Goal: Information Seeking & Learning: Learn about a topic

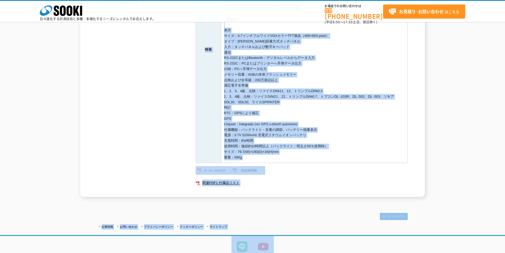
scroll to position [185, 0]
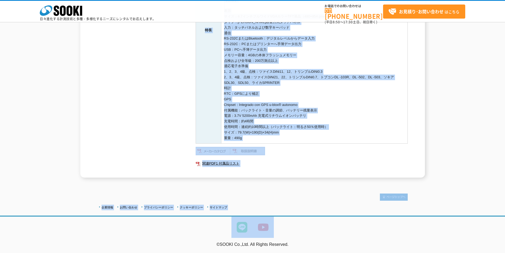
drag, startPoint x: 224, startPoint y: 107, endPoint x: 320, endPoint y: 138, distance: 100.7
click at [320, 138] on tbody "メーカー タマヤ計測システム 測定項目 データコレクタ 特長 ・ニコントリンブル社をはじめ各社のデジタルレベルとオンライン接続し観測データを記録 ・RS-23…" at bounding box center [302, 19] width 212 height 248
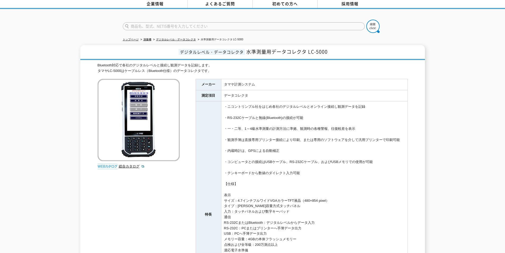
scroll to position [0, 0]
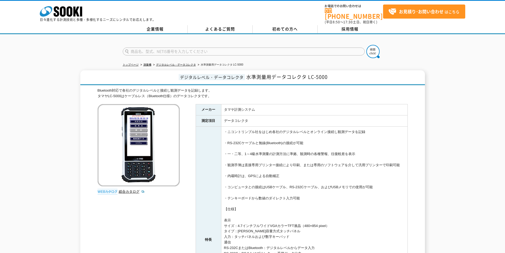
click at [277, 165] on td "・ニコントリンブル社をはじめ各社のデジタルレベルとオンライン接続し観測データを記録 ・RS-232Cケーブルと無線(Bluetooth)の接続が可能 ・一・二…" at bounding box center [314, 240] width 186 height 226
drag, startPoint x: 225, startPoint y: 106, endPoint x: 306, endPoint y: 208, distance: 130.3
click at [306, 208] on tbody "メーカー タマヤ計測システム 測定項目 データコレクタ 特長 ・ニコントリンブル社をはじめ各社のデジタルレベルとオンライン接続し観測データを記録 ・RS-23…" at bounding box center [302, 228] width 212 height 248
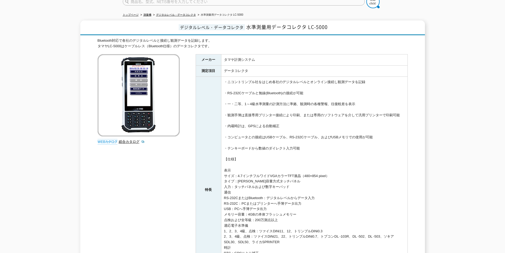
scroll to position [106, 0]
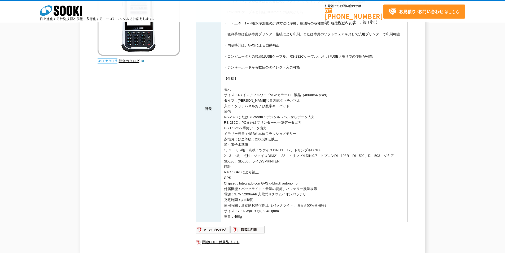
click at [249, 217] on td "・ニコントリンブル社をはじめ各社のデジタルレベルとオンライン接続し観測データを記録 ・RS-232Cケーブルと無線(Bluetooth)の接続が可能 ・一・二…" at bounding box center [314, 109] width 186 height 226
click at [253, 185] on td "・ニコントリンブル社をはじめ各社のデジタルレベルとオンライン接続し観測データを記録 ・RS-232Cケーブルと無線(Bluetooth)の接続が可能 ・一・二…" at bounding box center [314, 109] width 186 height 226
click at [253, 156] on td "・ニコントリンブル社をはじめ各社のデジタルレベルとオンライン接続し観測データを記録 ・RS-232Cケーブルと無線(Bluetooth)の接続が可能 ・一・二…" at bounding box center [314, 109] width 186 height 226
click at [259, 136] on td "・ニコントリンブル社をはじめ各社のデジタルレベルとオンライン接続し観測データを記録 ・RS-232Cケーブルと無線(Bluetooth)の接続が可能 ・一・二…" at bounding box center [314, 109] width 186 height 226
click at [264, 112] on td "・ニコントリンブル社をはじめ各社のデジタルレベルとオンライン接続し観測データを記録 ・RS-232Cケーブルと無線(Bluetooth)の接続が可能 ・一・二…" at bounding box center [314, 109] width 186 height 226
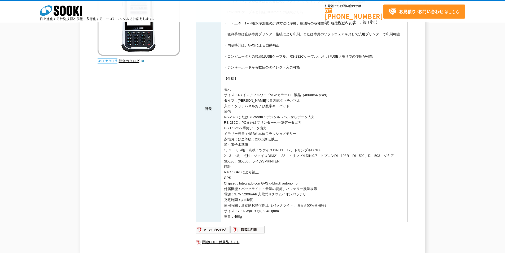
click at [264, 98] on td "・ニコントリンブル社をはじめ各社のデジタルレベルとオンライン接続し観測データを記録 ・RS-232Cケーブルと無線(Bluetooth)の接続が可能 ・一・二…" at bounding box center [314, 109] width 186 height 226
click at [265, 89] on td "・ニコントリンブル社をはじめ各社のデジタルレベルとオンライン接続し観測データを記録 ・RS-232Cケーブルと無線(Bluetooth)の接続が可能 ・一・二…" at bounding box center [314, 109] width 186 height 226
click at [265, 66] on td "・ニコントリンブル社をはじめ各社のデジタルレベルとオンライン接続し観測データを記録 ・RS-232Cケーブルと無線(Bluetooth)の接続が可能 ・一・二…" at bounding box center [314, 109] width 186 height 226
click at [262, 129] on td "・ニコントリンブル社をはじめ各社のデジタルレベルとオンライン接続し観測データを記録 ・RS-232Cケーブルと無線(Bluetooth)の接続が可能 ・一・二…" at bounding box center [314, 109] width 186 height 226
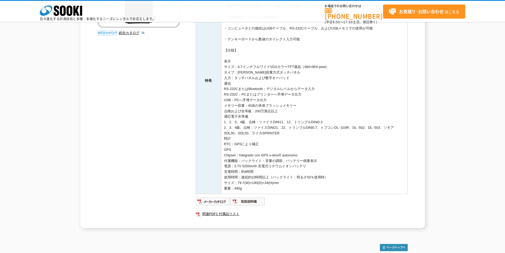
scroll to position [141, 0]
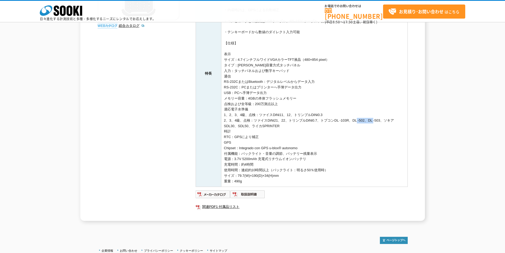
drag, startPoint x: 358, startPoint y: 122, endPoint x: 379, endPoint y: 121, distance: 20.4
click at [379, 121] on td "・ニコントリンブル社をはじめ各社のデジタルレベルとオンライン接続し観測データを記録 ・RS-232Cケーブルと無線(Bluetooth)の接続が可能 ・一・二…" at bounding box center [314, 73] width 186 height 226
click at [314, 150] on td "・ニコントリンブル社をはじめ各社のデジタルレベルとオンライン接続し観測データを記録 ・RS-232Cケーブルと無線(Bluetooth)の接続が可能 ・一・二…" at bounding box center [314, 73] width 186 height 226
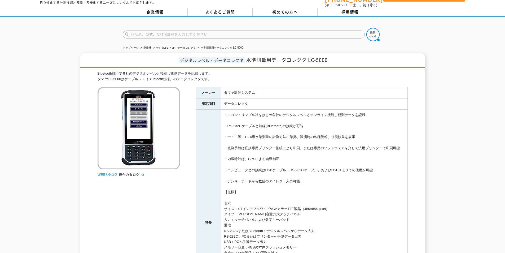
scroll to position [0, 0]
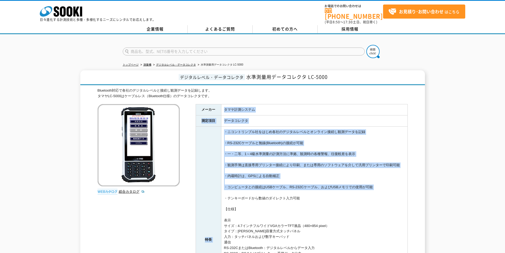
drag, startPoint x: 225, startPoint y: 107, endPoint x: 336, endPoint y: 184, distance: 135.0
click at [336, 184] on tbody "メーカー タマヤ計測システム 測定項目 データコレクタ 特長 ・ニコントリンブル社をはじめ各社のデジタルレベルとオンライン接続し観測データを記録 ・RS-23…" at bounding box center [302, 228] width 212 height 248
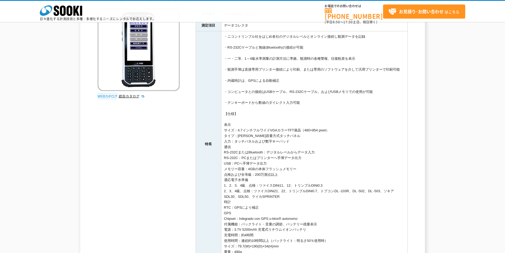
click at [265, 179] on td "・ニコントリンブル社をはじめ各社のデジタルレベルとオンライン接続し観測データを記録 ・RS-232Cケーブルと無線(Bluetooth)の接続が可能 ・一・二…" at bounding box center [314, 144] width 186 height 226
